Goal: Find specific page/section: Find specific page/section

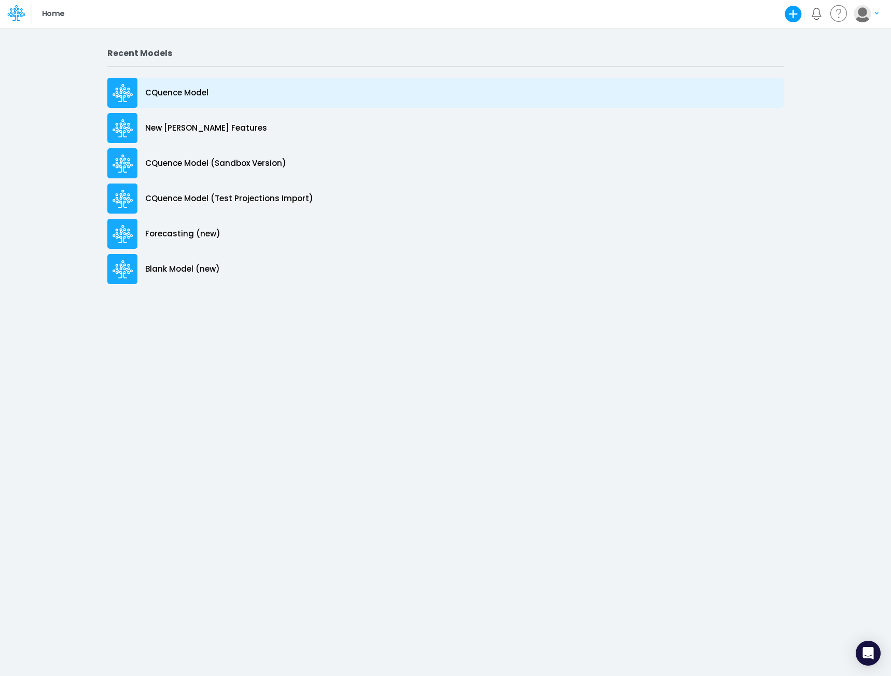
click at [191, 93] on p "CQuence Model" at bounding box center [176, 93] width 63 height 12
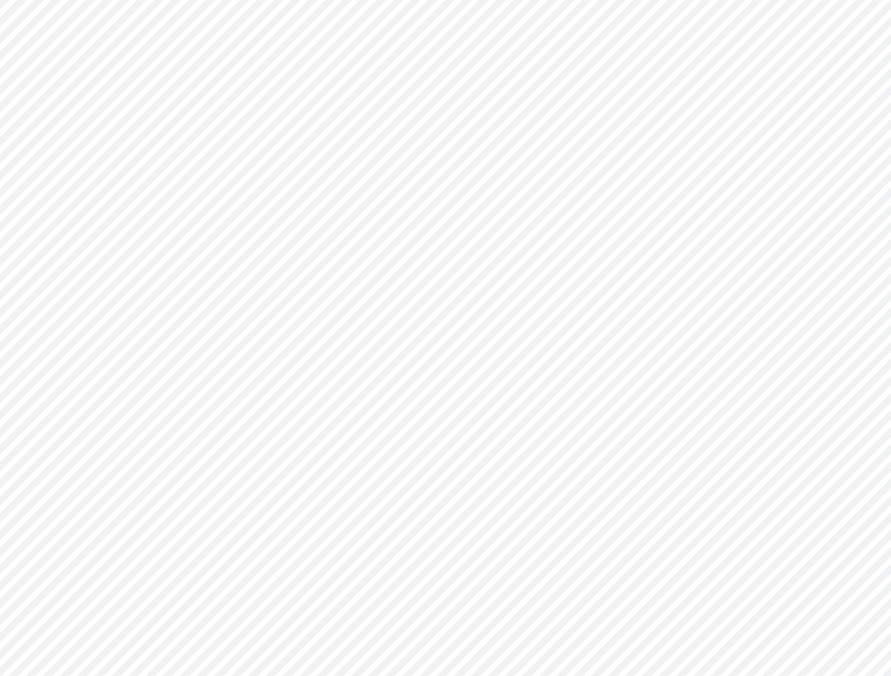
type input "Consolidated All by Month"
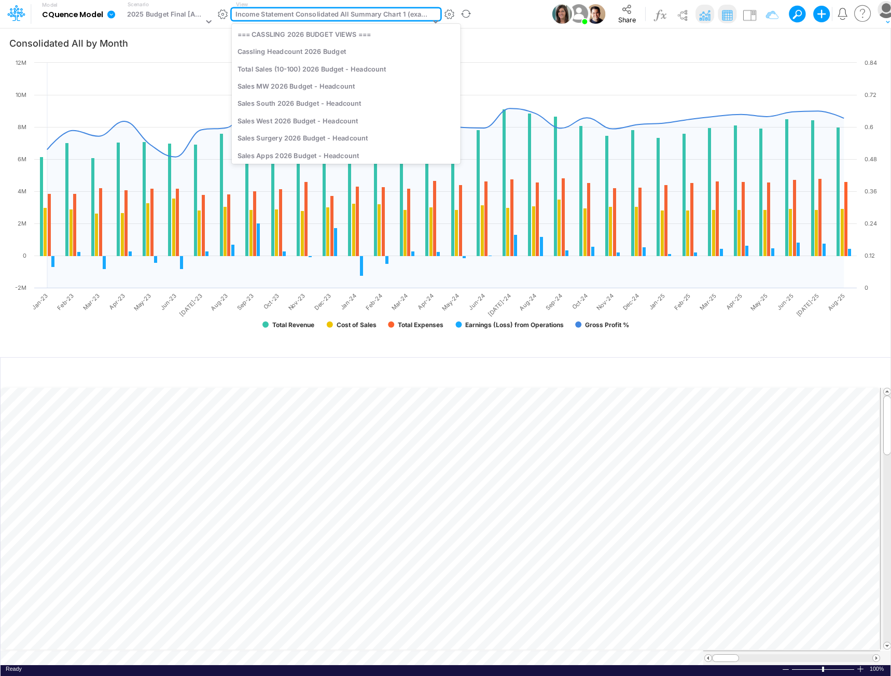
click at [290, 13] on div "Income Statement Consolidated All Summary Chart 1 (example)" at bounding box center [332, 15] width 194 height 12
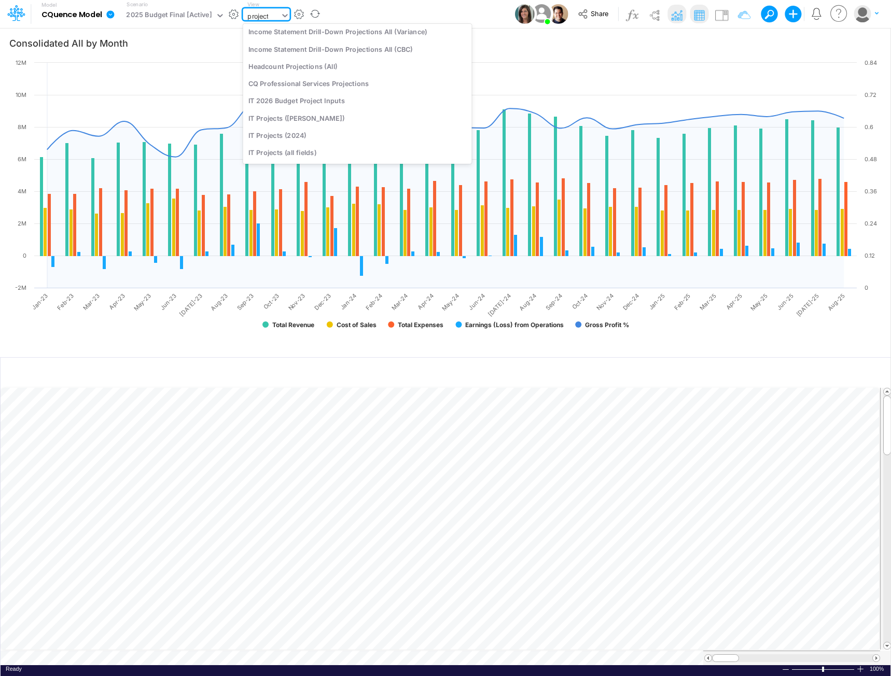
scroll to position [60, 0]
type input "projection"
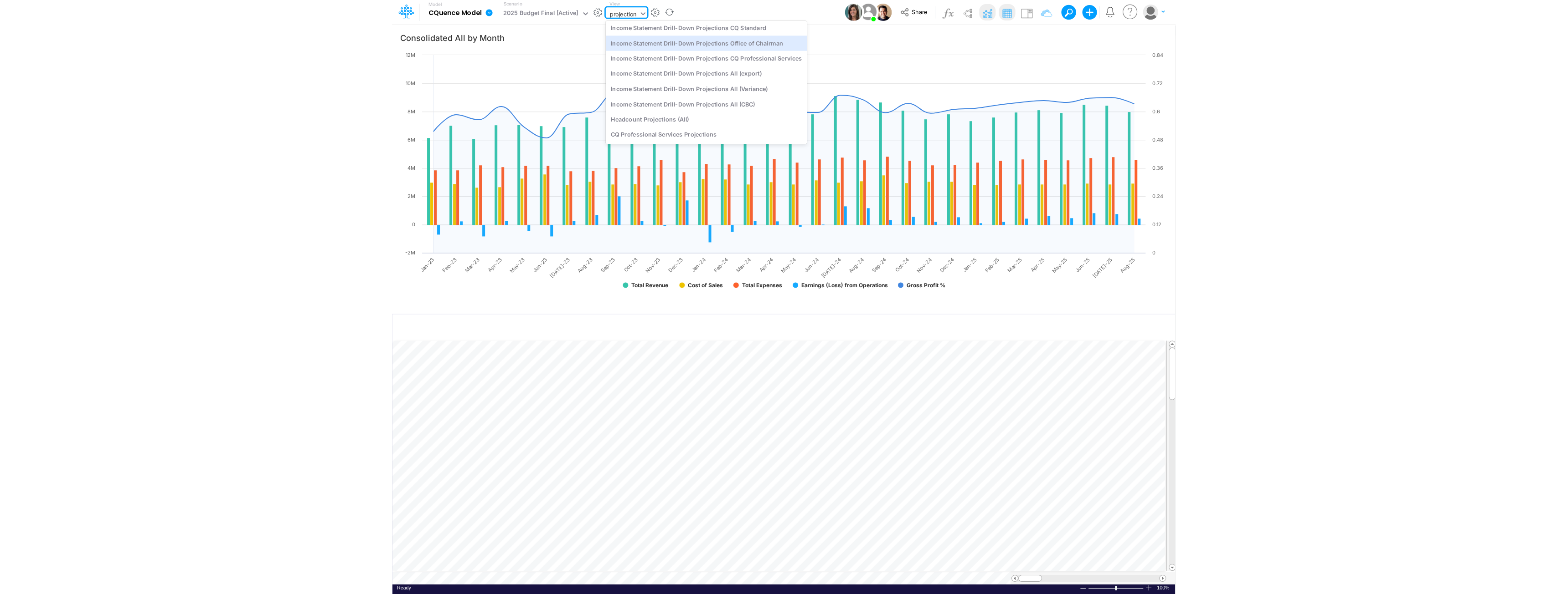
scroll to position [0, 0]
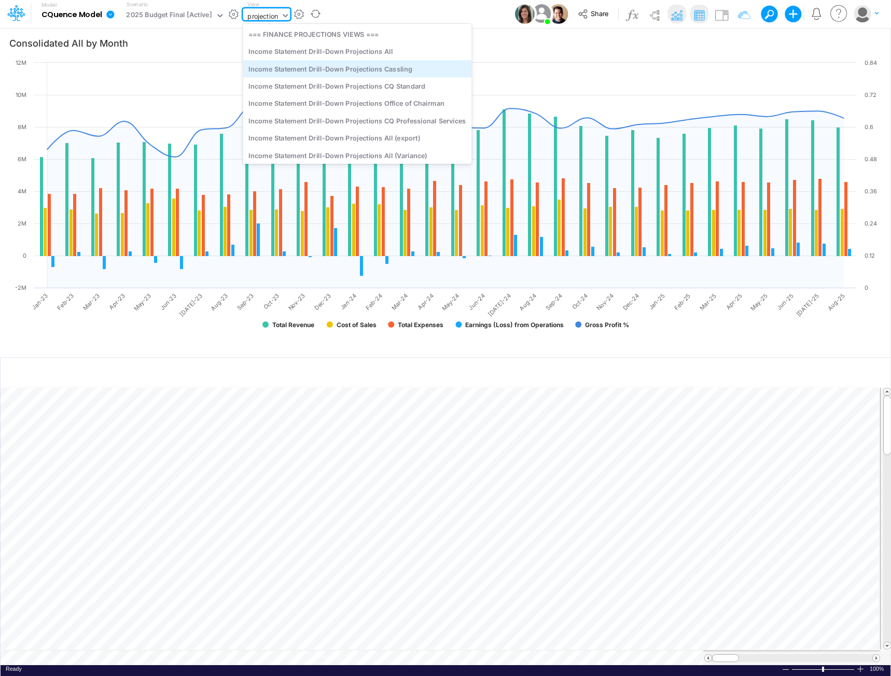
click at [343, 68] on div "Income Statement Drill-Down Projections Cassling" at bounding box center [357, 68] width 229 height 17
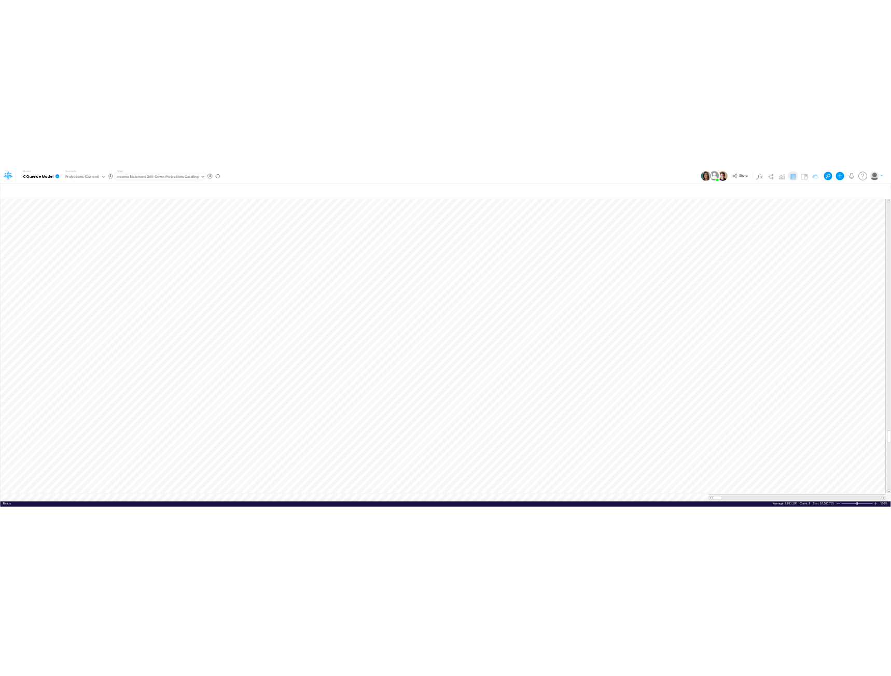
scroll to position [5, 1]
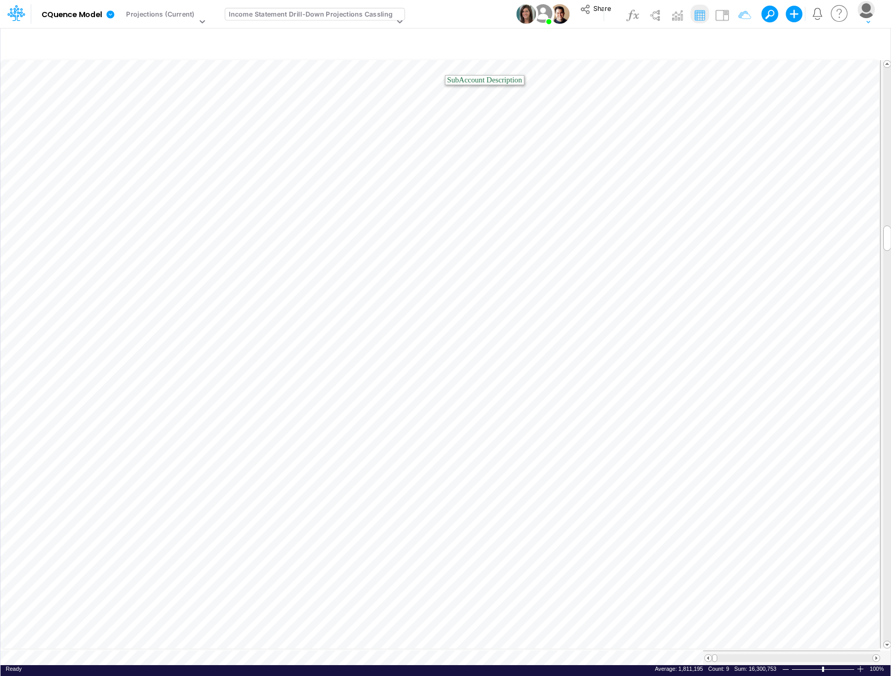
click at [285, 12] on div "Income Statement Drill-Down Projections Cassling" at bounding box center [311, 15] width 164 height 12
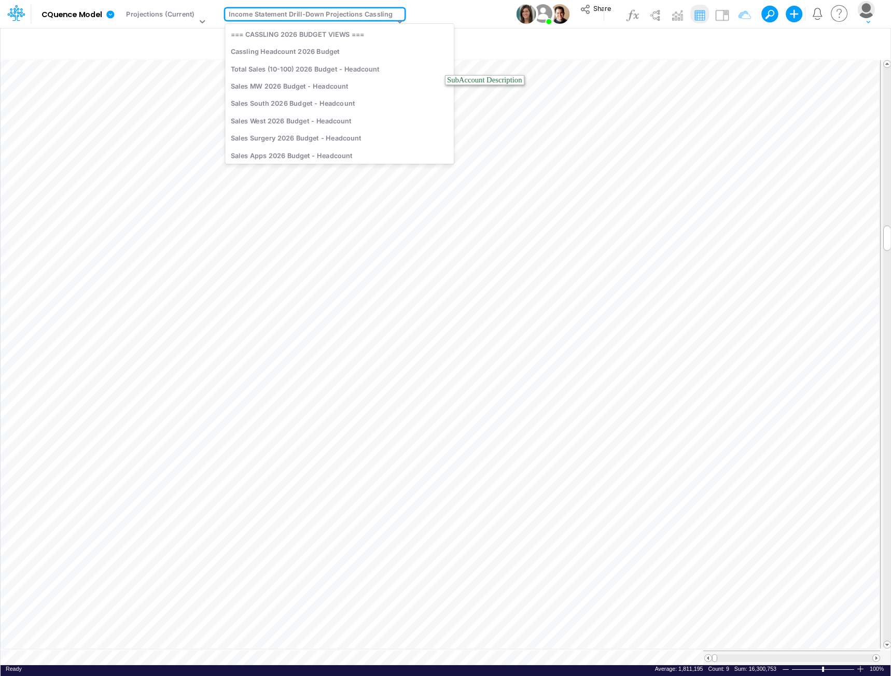
scroll to position [1161, 0]
